Goal: Information Seeking & Learning: Learn about a topic

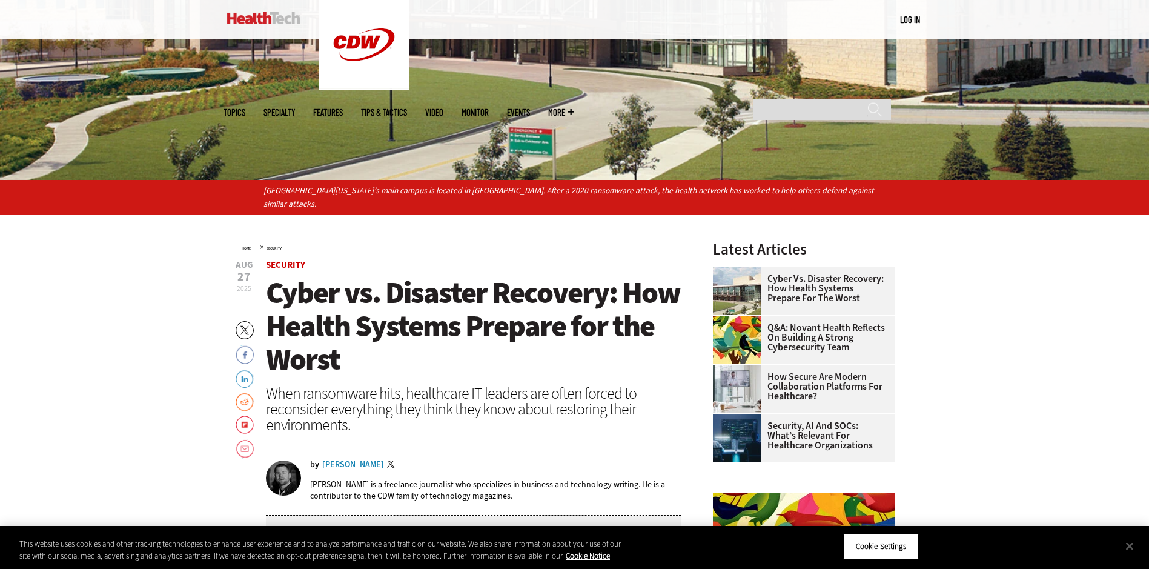
scroll to position [363, 0]
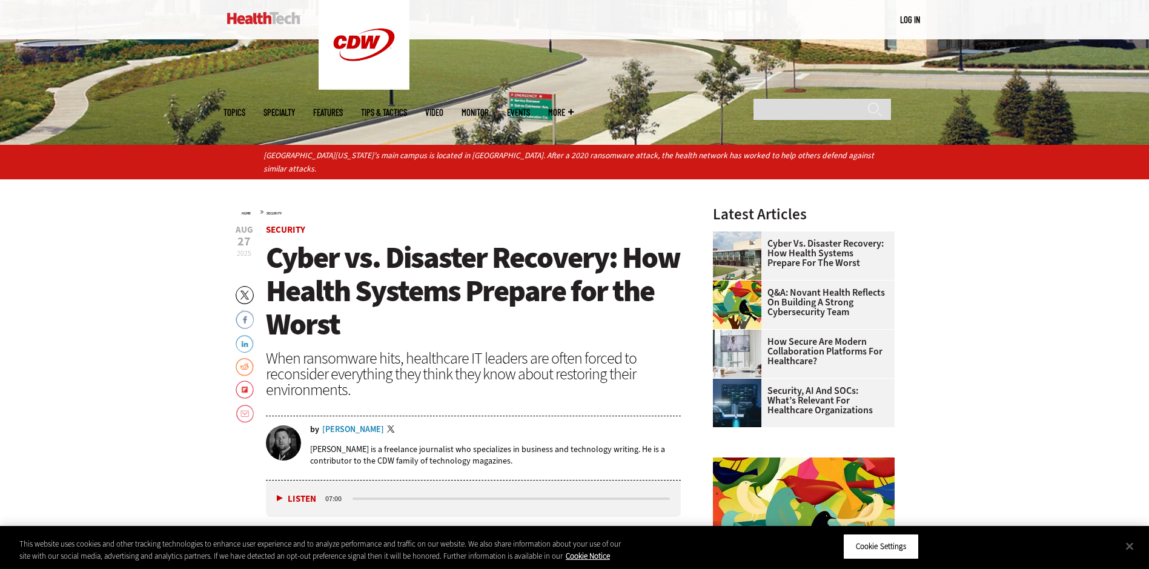
click at [480, 291] on span "Cyber vs. Disaster Recovery: How Health Systems Prepare for the Worst" at bounding box center [473, 290] width 414 height 107
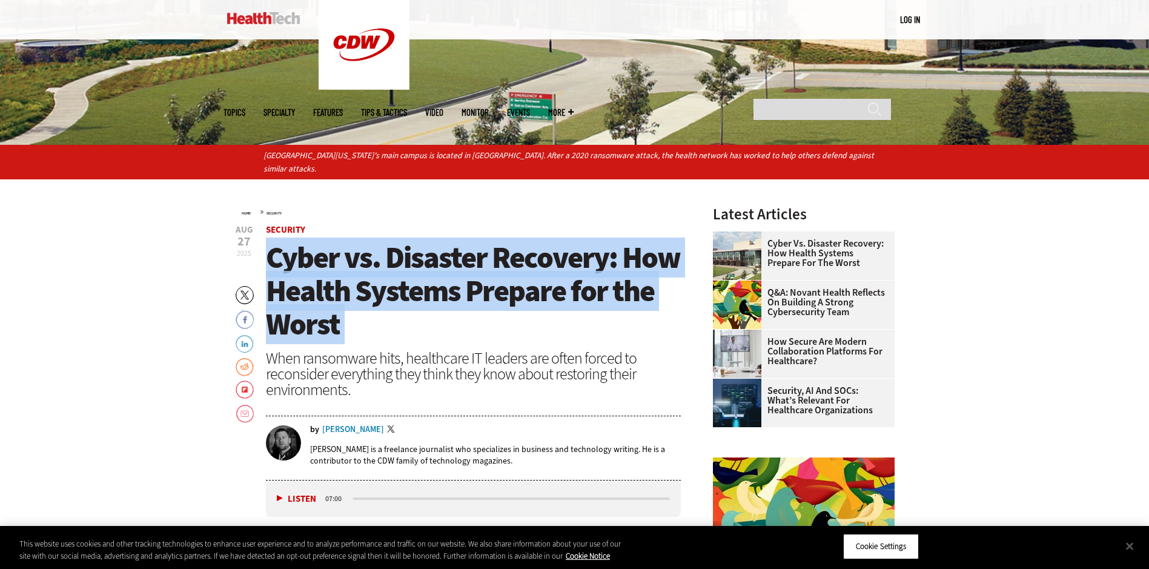
click at [482, 290] on span "Cyber vs. Disaster Recovery: How Health Systems Prepare for the Worst" at bounding box center [473, 290] width 414 height 107
copy header "Cyber vs. Disaster Recovery: How Health Systems Prepare for the Worst"
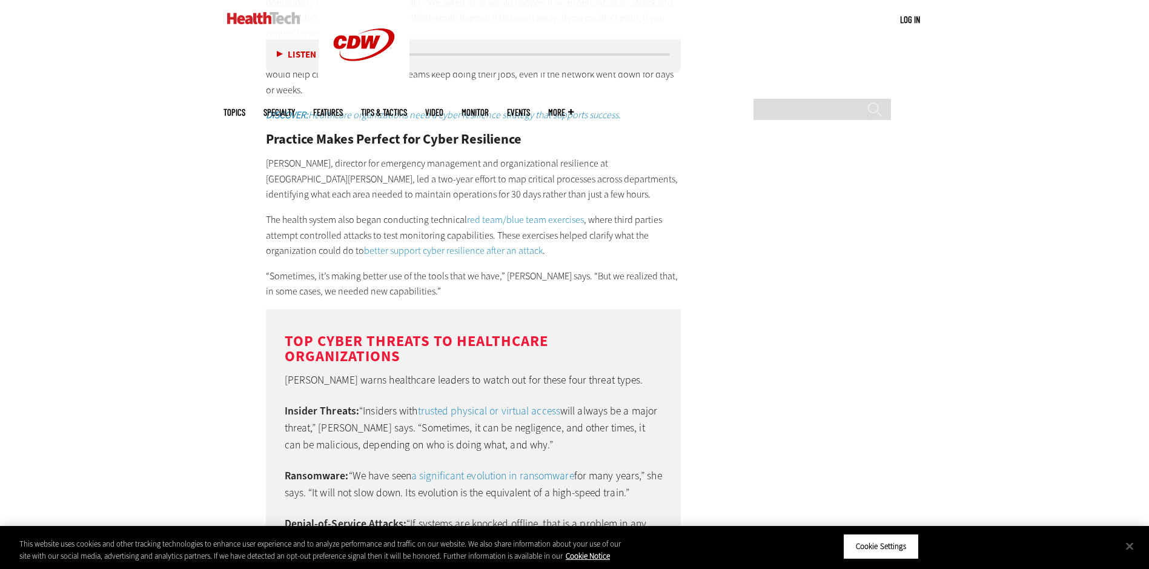
scroll to position [2240, 0]
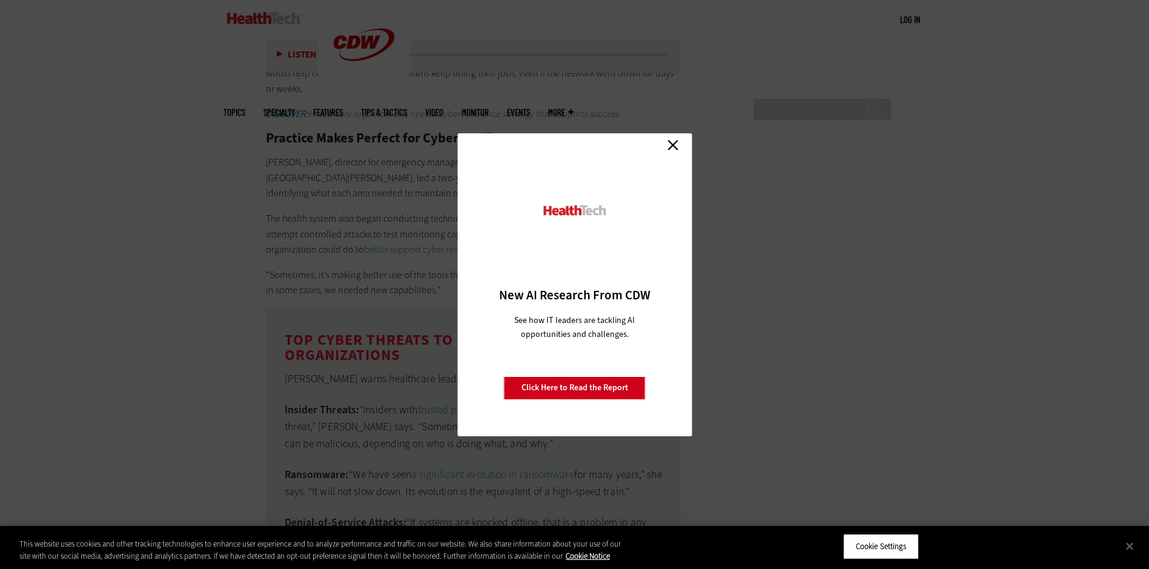
click at [671, 141] on link "Close" at bounding box center [673, 145] width 18 height 18
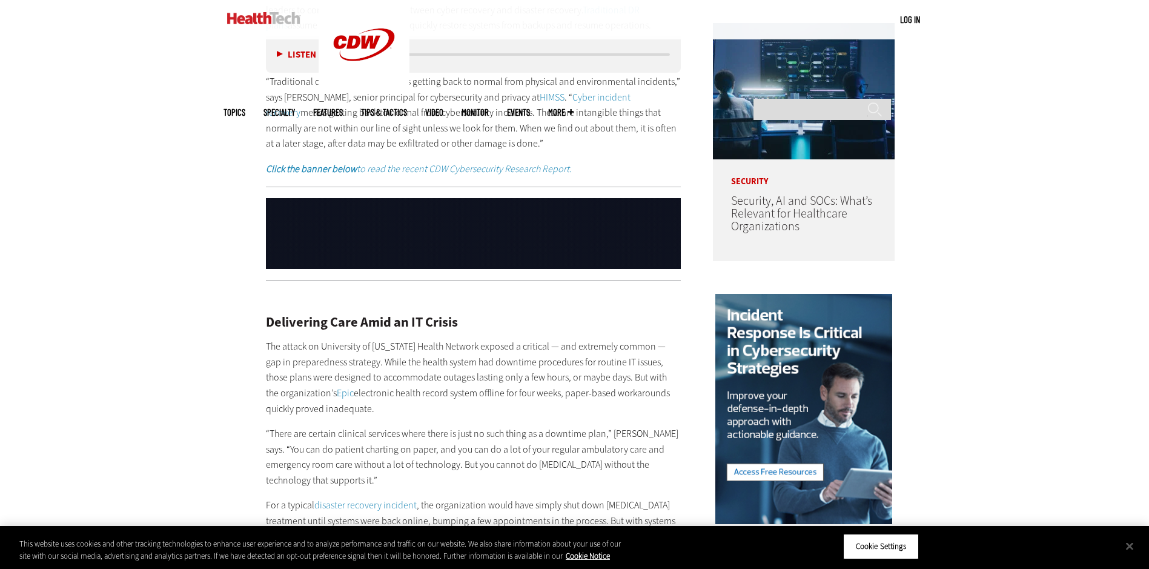
scroll to position [908, 0]
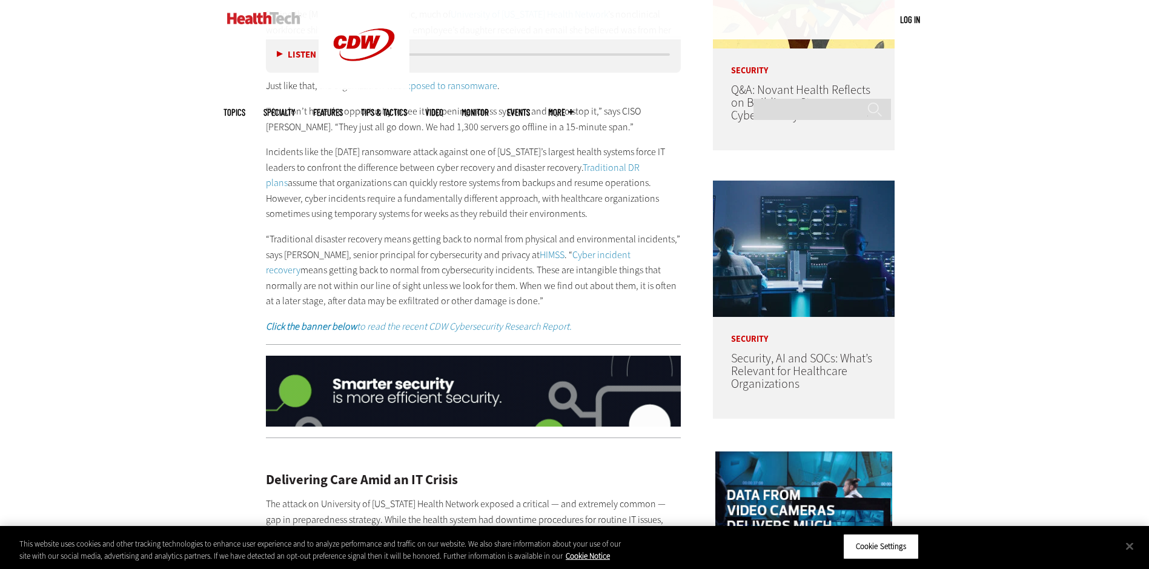
drag, startPoint x: 551, startPoint y: 215, endPoint x: 577, endPoint y: 170, distance: 52.3
click at [577, 170] on p "Incidents like the [DATE] ransomware attack against one of [US_STATE]’s largest…" at bounding box center [473, 182] width 415 height 77
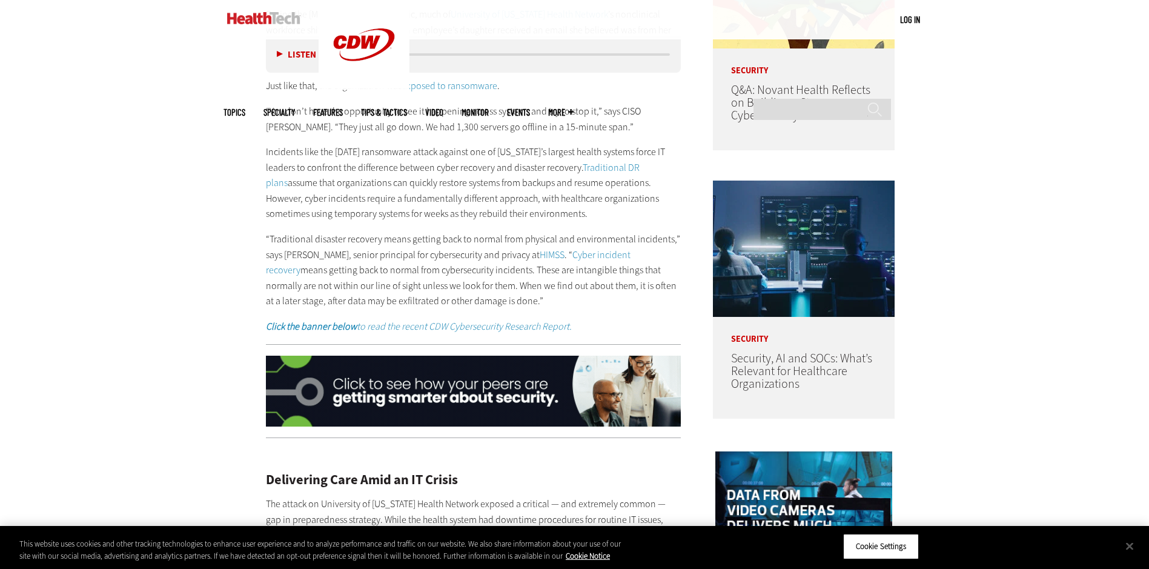
click at [418, 165] on p "Incidents like the [DATE] ransomware attack against one of [US_STATE]’s largest…" at bounding box center [473, 182] width 415 height 77
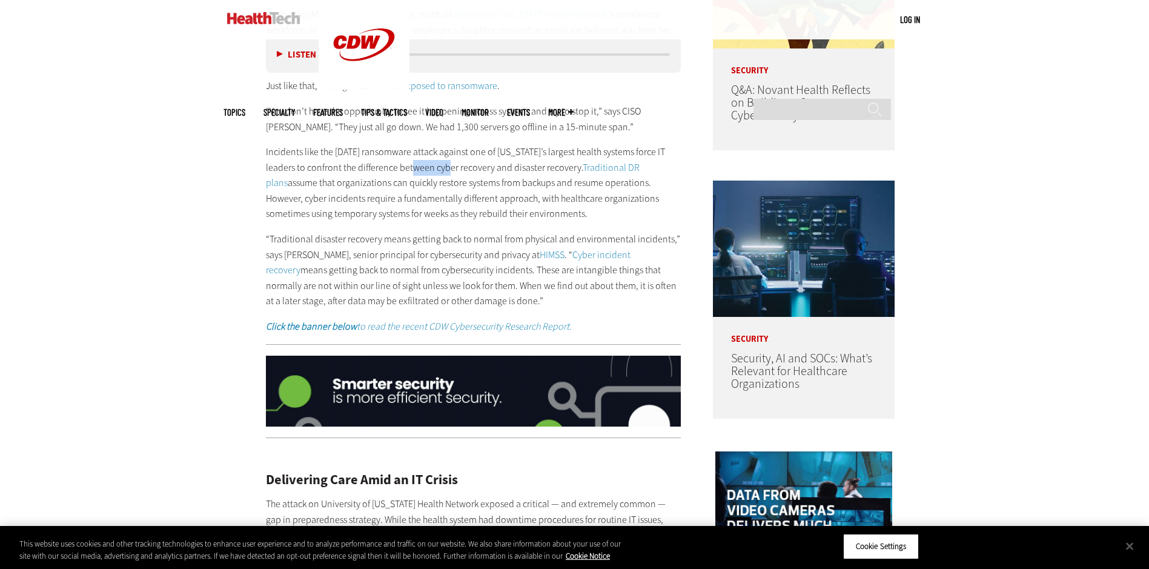
click at [418, 165] on p "Incidents like the [DATE] ransomware attack against one of [US_STATE]’s largest…" at bounding box center [473, 182] width 415 height 77
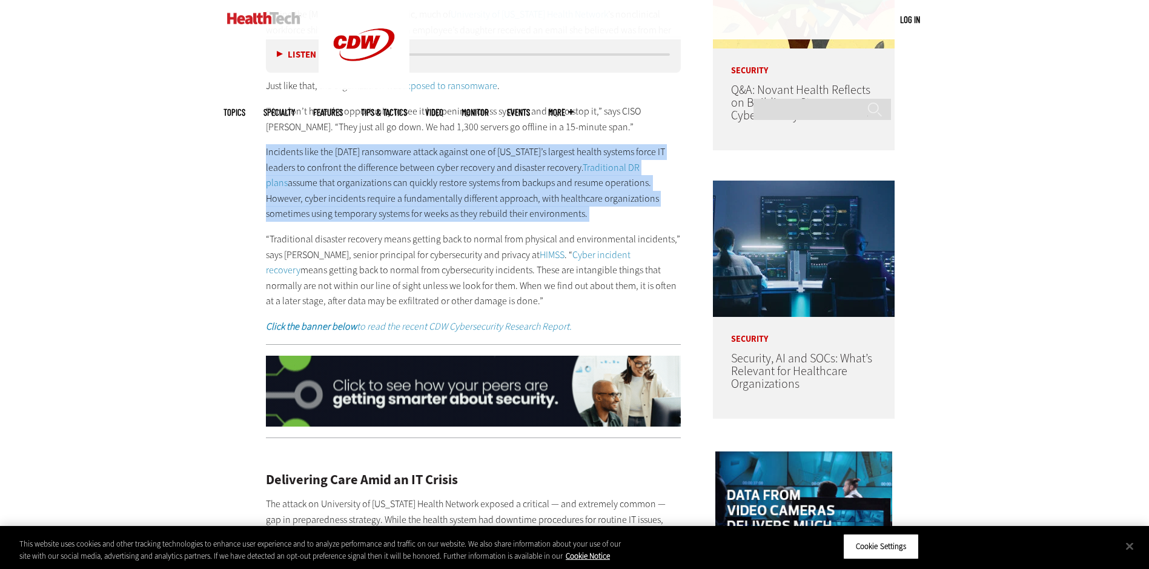
click at [418, 165] on p "Incidents like the [DATE] ransomware attack against one of [US_STATE]’s largest…" at bounding box center [473, 182] width 415 height 77
copy div "Incidents like the [DATE] ransomware attack against one of [US_STATE]’s largest…"
